Goal: Task Accomplishment & Management: Use online tool/utility

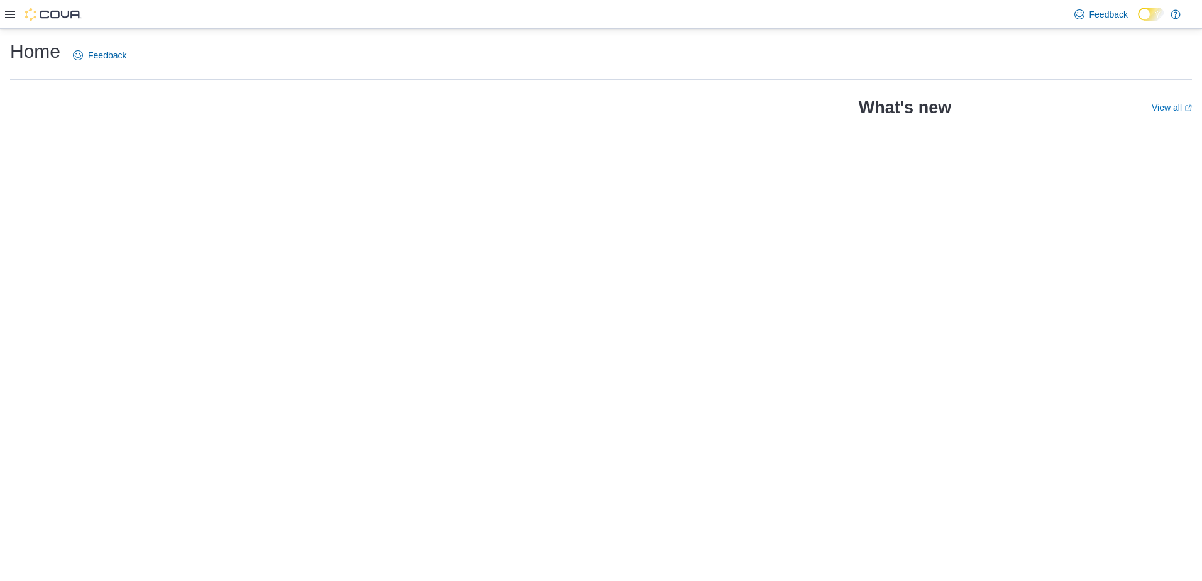
click at [607, 351] on div "Home Feedback What's new View all (opens in a new tab or window)" at bounding box center [601, 305] width 1202 height 552
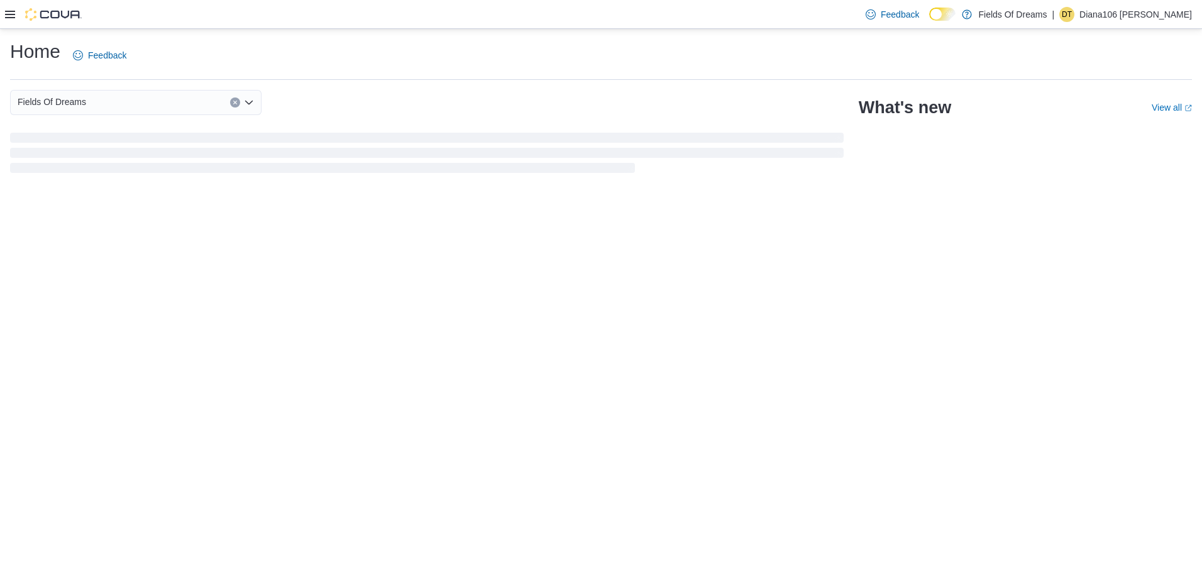
click at [301, 75] on div "Home Feedback" at bounding box center [601, 59] width 1182 height 41
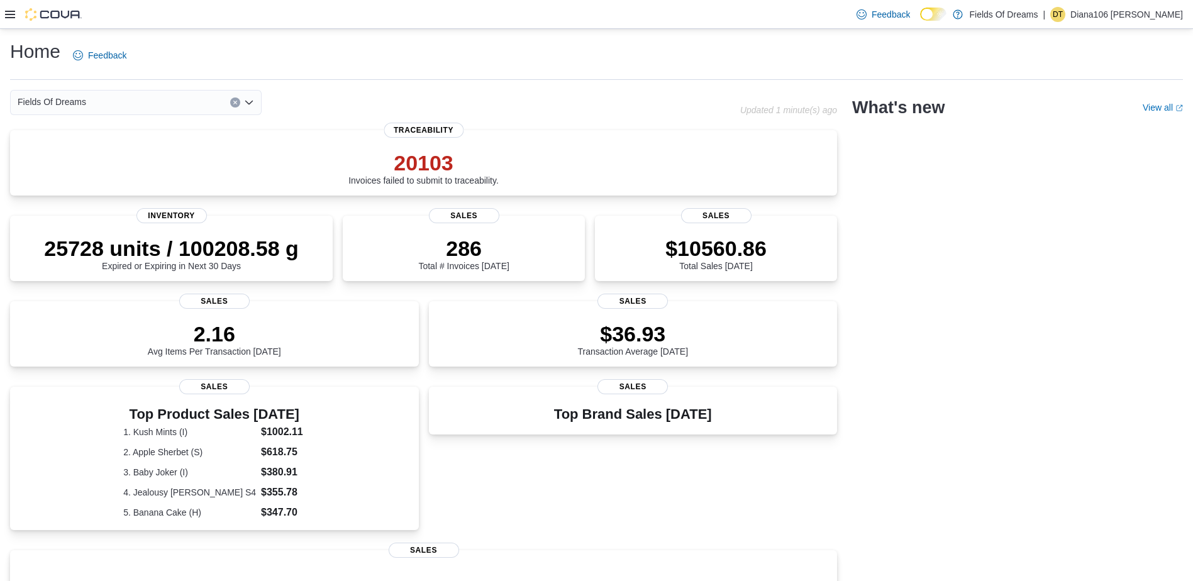
click at [12, 7] on div at bounding box center [43, 14] width 77 height 28
click at [11, 14] on icon at bounding box center [10, 15] width 10 height 8
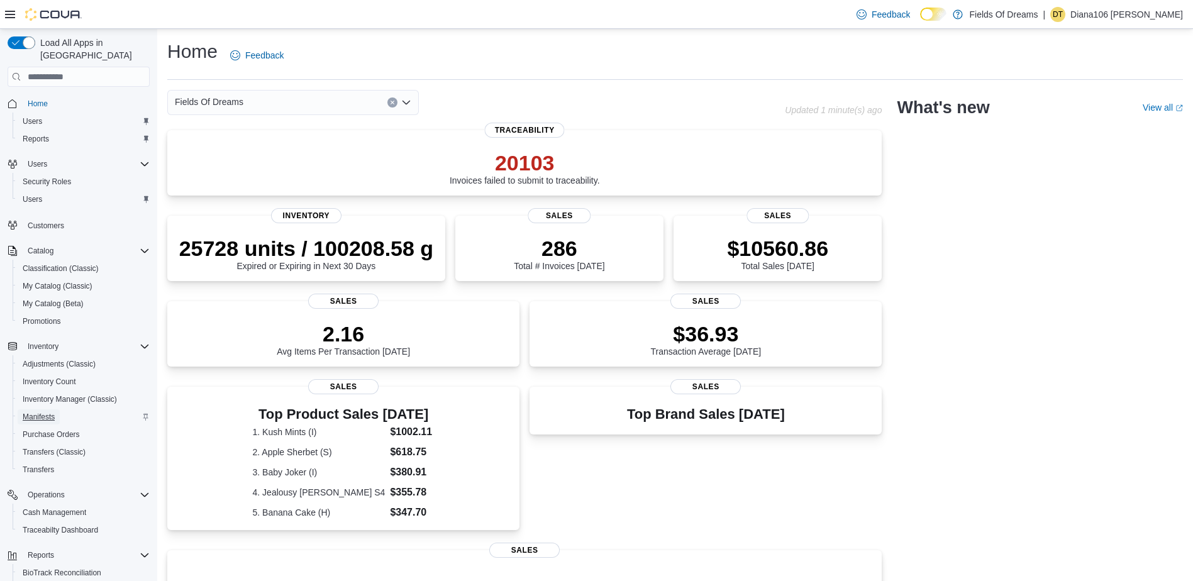
click at [46, 412] on span "Manifests" at bounding box center [39, 417] width 32 height 10
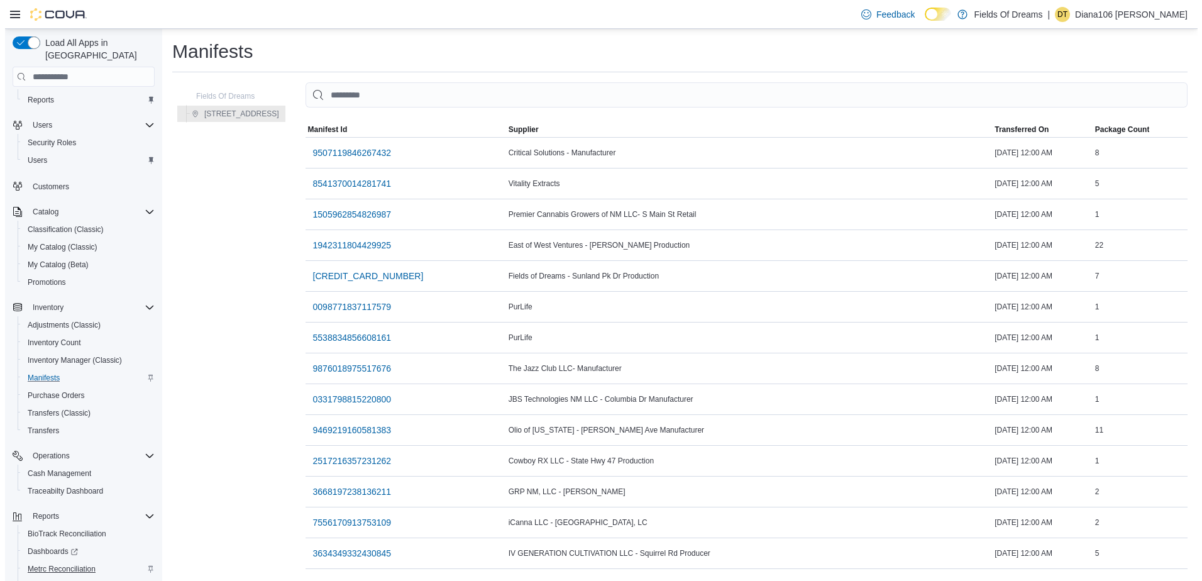
scroll to position [86, 0]
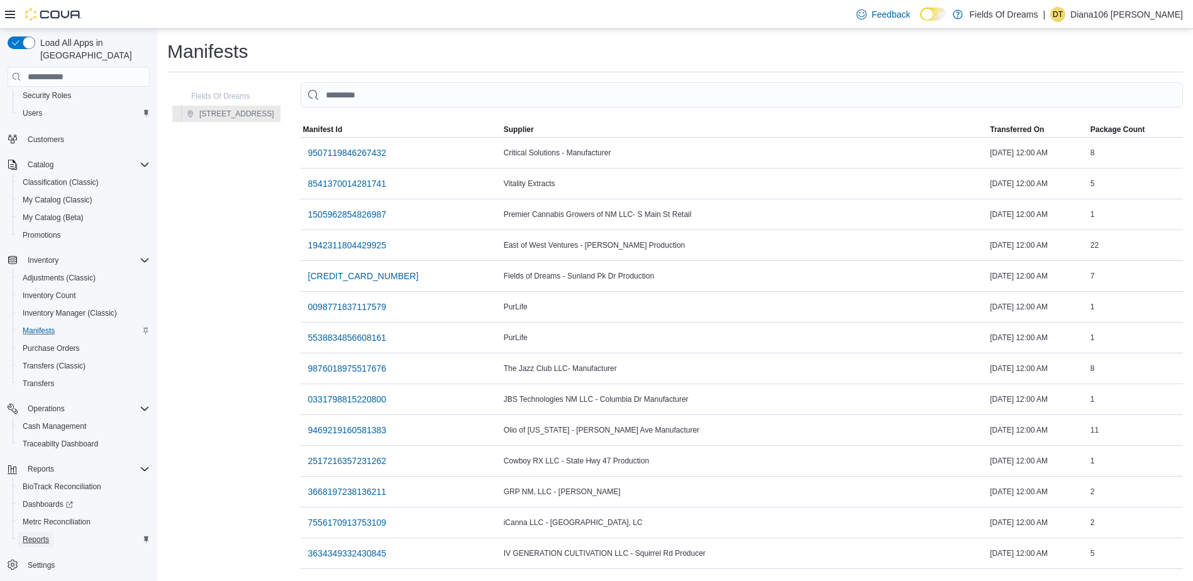
click at [37, 534] on span "Reports" at bounding box center [36, 539] width 26 height 10
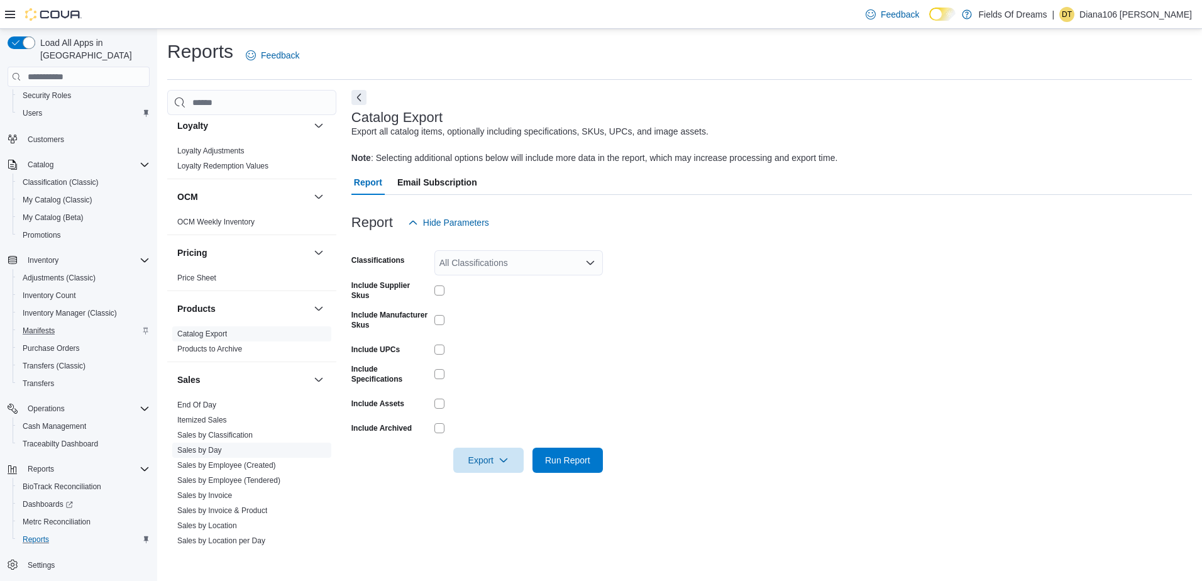
scroll to position [440, 0]
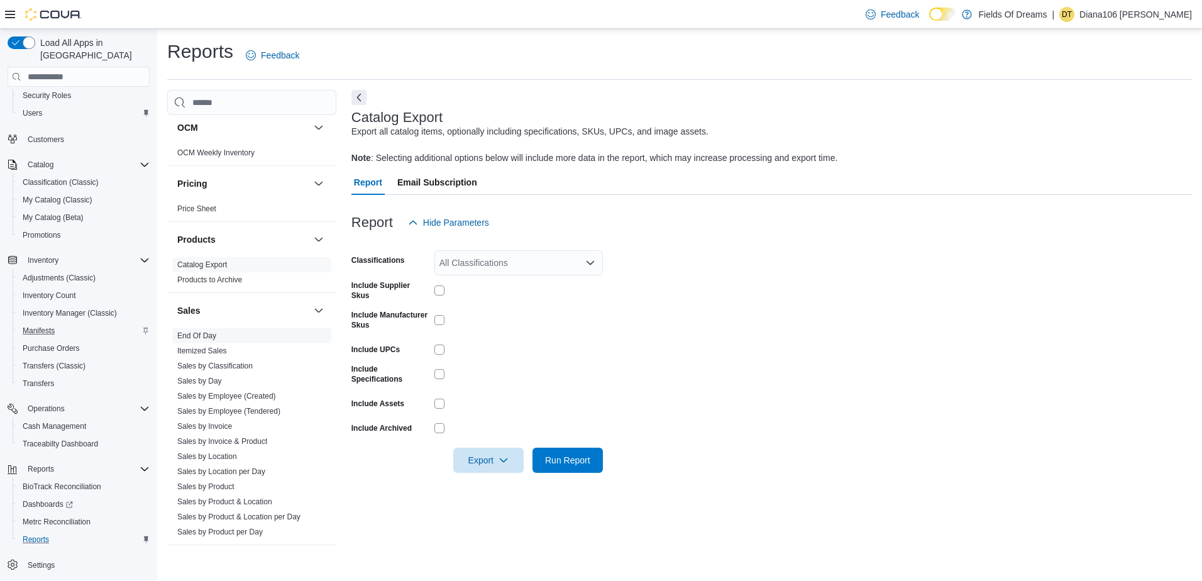
click at [226, 340] on span "End Of Day" at bounding box center [251, 335] width 159 height 15
click at [500, 269] on div "All Classifications" at bounding box center [518, 262] width 168 height 25
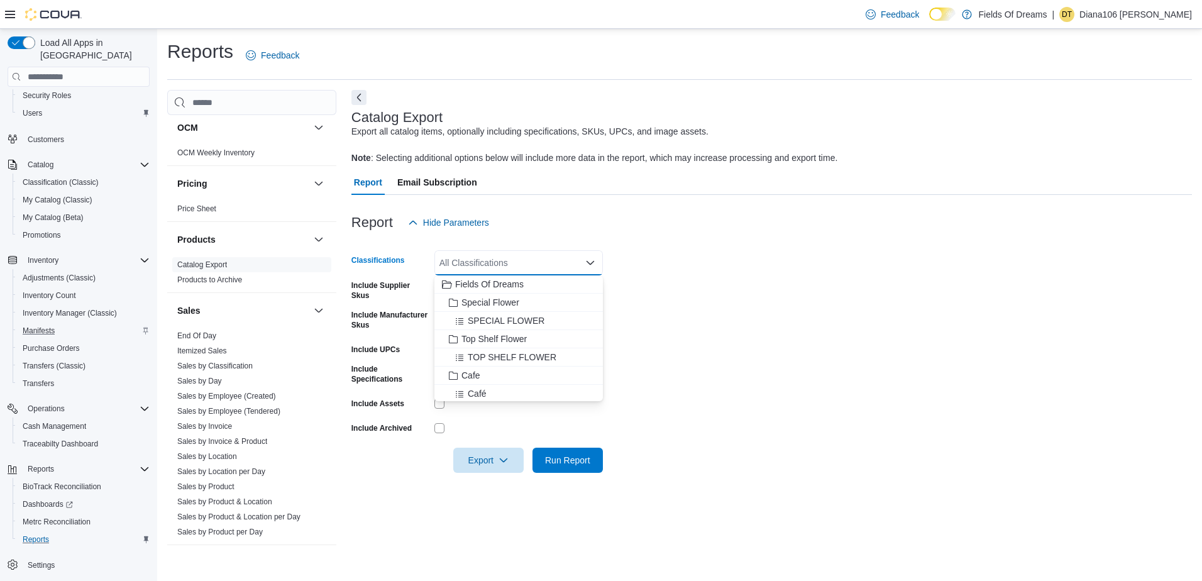
click at [681, 284] on form "Classifications All Classifications Combo box. Selected. Combo box input. All C…" at bounding box center [771, 354] width 840 height 238
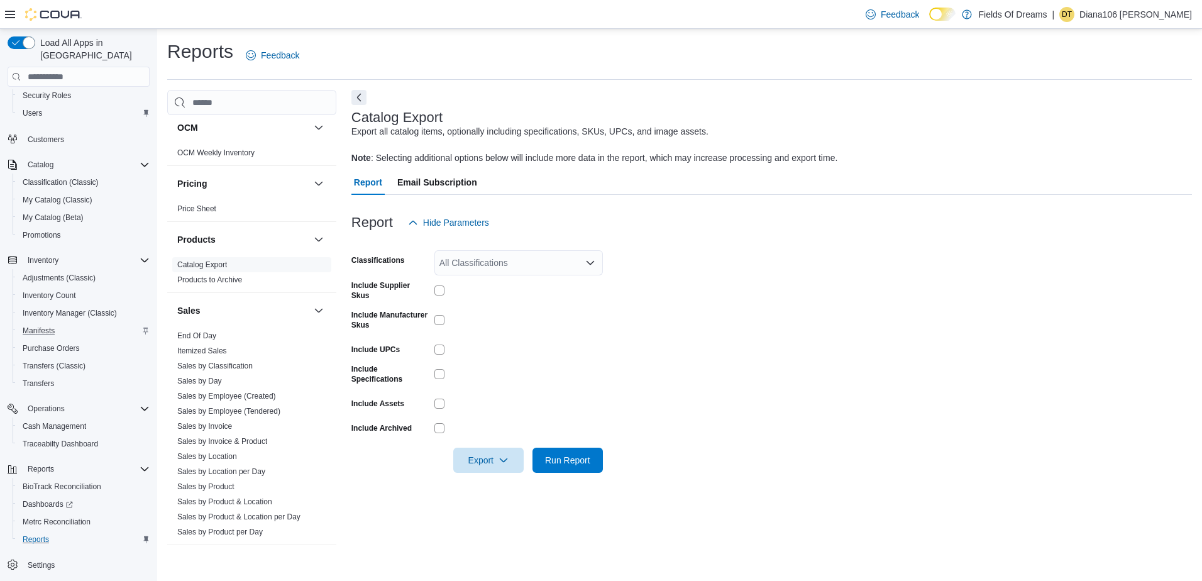
click at [724, 265] on form "Classifications All Classifications Include Supplier Skus Include Manufacturer …" at bounding box center [771, 354] width 840 height 238
click at [546, 463] on span "Run Report" at bounding box center [567, 459] width 45 height 13
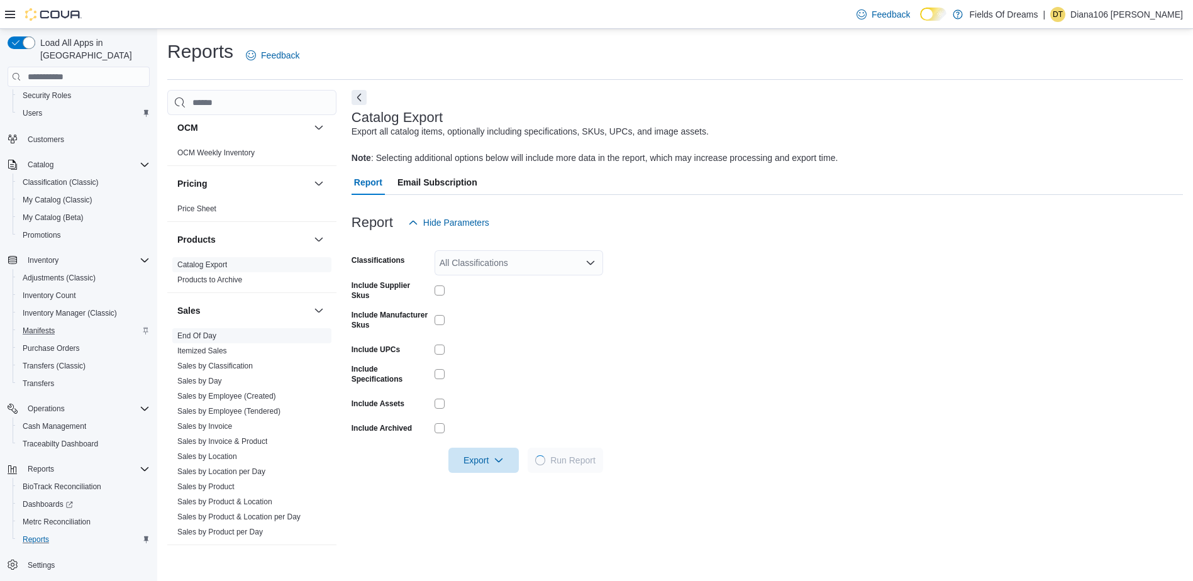
click at [467, 267] on div "All Classifications" at bounding box center [518, 262] width 168 height 25
click at [392, 300] on label "Include Supplier Skus" at bounding box center [390, 290] width 78 height 20
click at [195, 336] on link "End Of Day" at bounding box center [196, 335] width 39 height 9
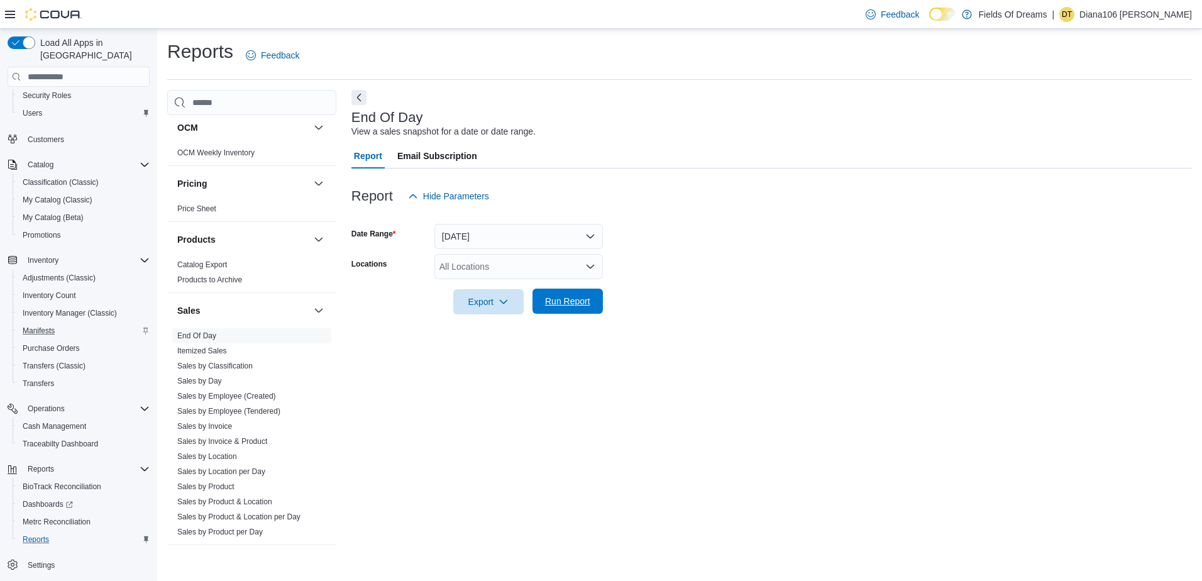
drag, startPoint x: 548, startPoint y: 305, endPoint x: 567, endPoint y: 300, distance: 19.4
click at [548, 305] on span "Run Report" at bounding box center [567, 301] width 45 height 13
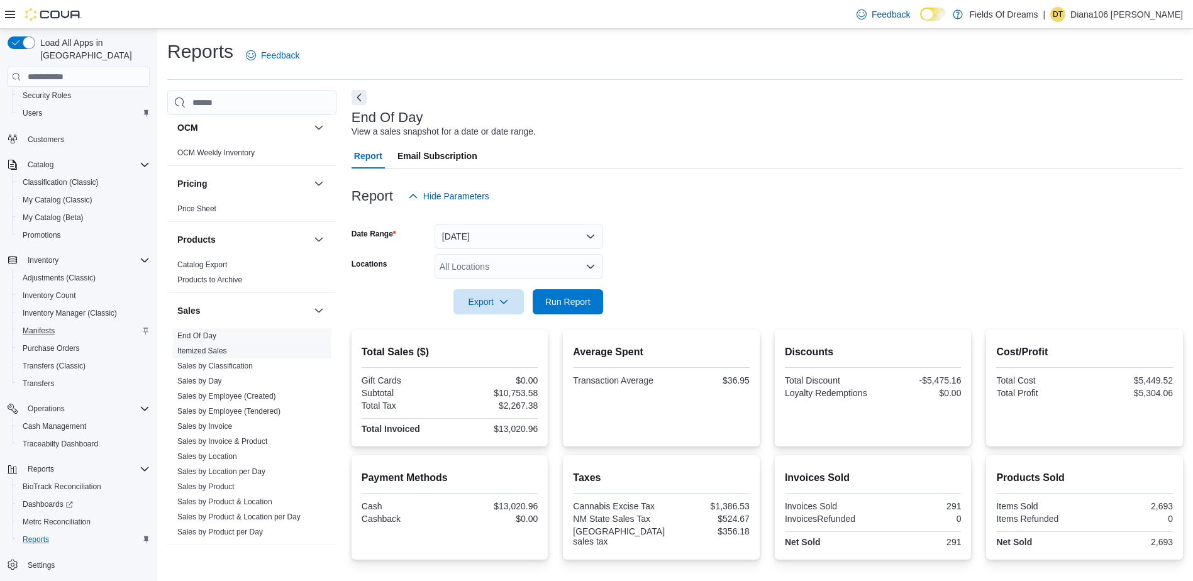
click at [218, 350] on link "Itemized Sales" at bounding box center [202, 350] width 50 height 9
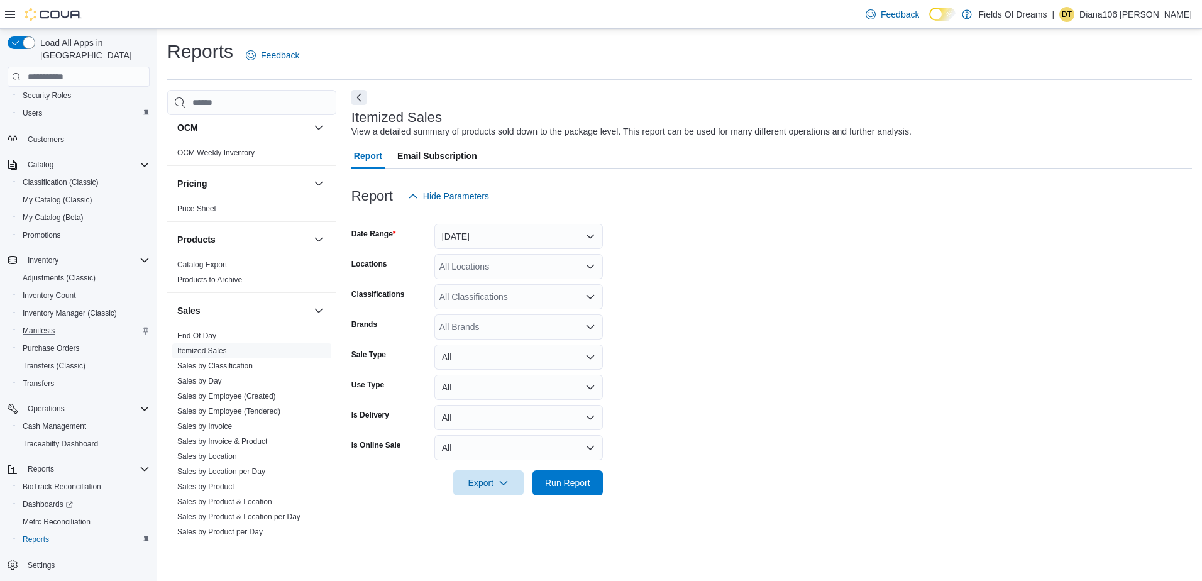
click at [713, 316] on form "Date Range [DATE] Locations All Locations Classifications All Classifications B…" at bounding box center [771, 352] width 840 height 287
